Goal: Find specific page/section: Find specific page/section

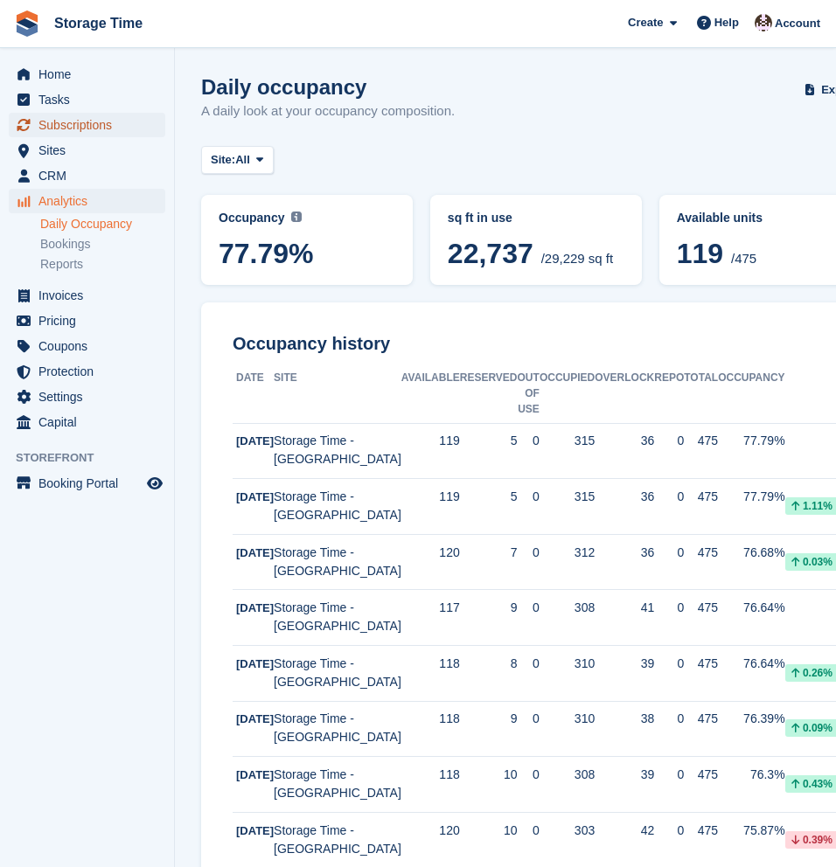
click at [72, 120] on span "Subscriptions" at bounding box center [90, 125] width 105 height 24
click at [96, 127] on span "Subscriptions" at bounding box center [90, 125] width 105 height 24
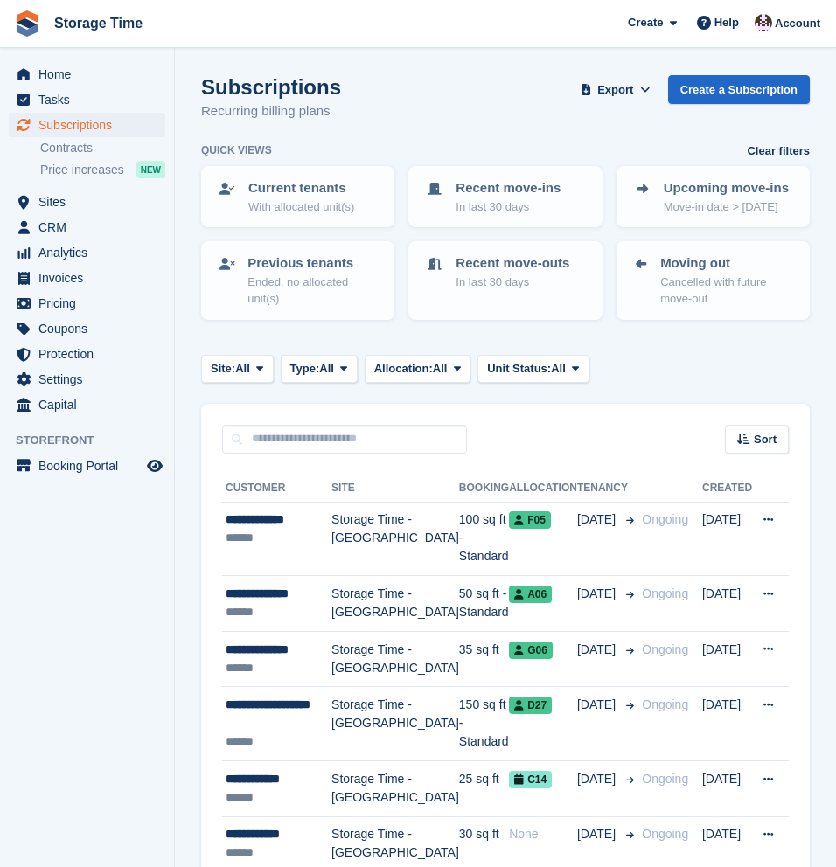
click at [677, 370] on div "Site: All All Storage Time - Stockport Storage Time - Sharston Storage Time - […" at bounding box center [505, 369] width 608 height 29
